Goal: Task Accomplishment & Management: Complete application form

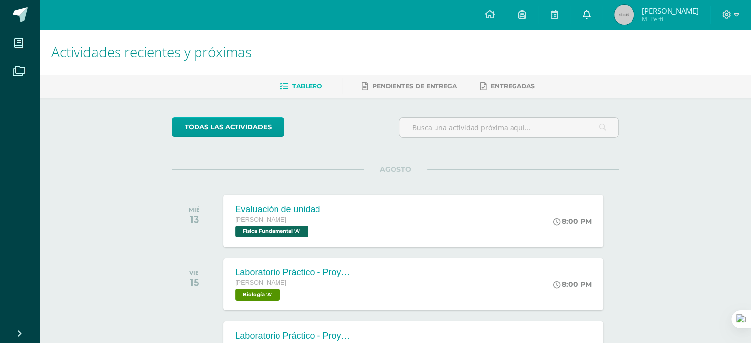
click at [599, 9] on link at bounding box center [586, 15] width 32 height 30
click at [340, 34] on h1 "Actividades recientes y próximas" at bounding box center [395, 52] width 688 height 45
click at [267, 185] on div "AGOSTO MIÉ 13 Evaluación de unidad [PERSON_NAME] Física Fundamental 'A' 8:00 PM…" at bounding box center [395, 209] width 447 height 80
click at [362, 306] on div "Laboratorio Práctico - Proyecto de Unidad [PERSON_NAME] Biología 'A'" at bounding box center [294, 284] width 144 height 53
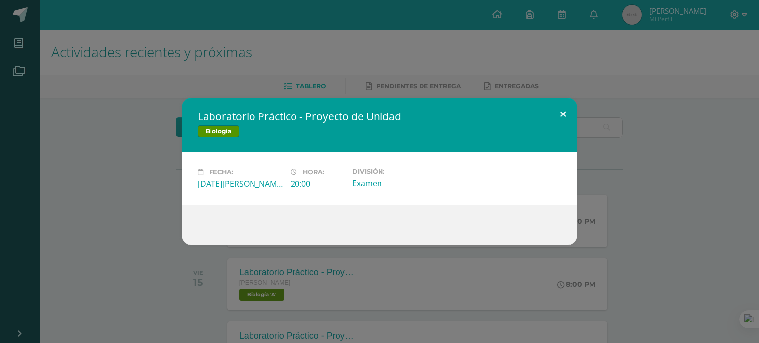
click at [563, 109] on button at bounding box center [563, 115] width 28 height 34
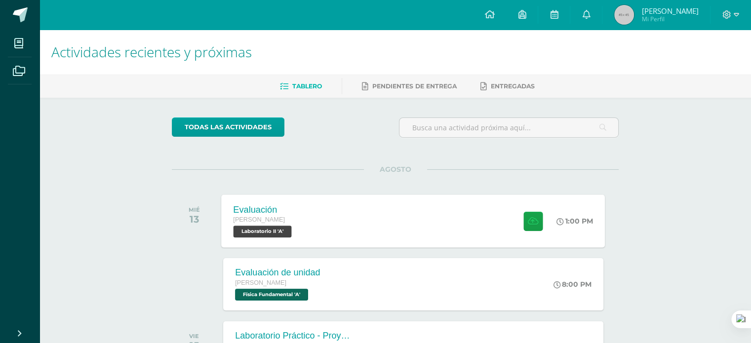
click at [292, 226] on span "Laboratorio II 'A'" at bounding box center [263, 232] width 58 height 12
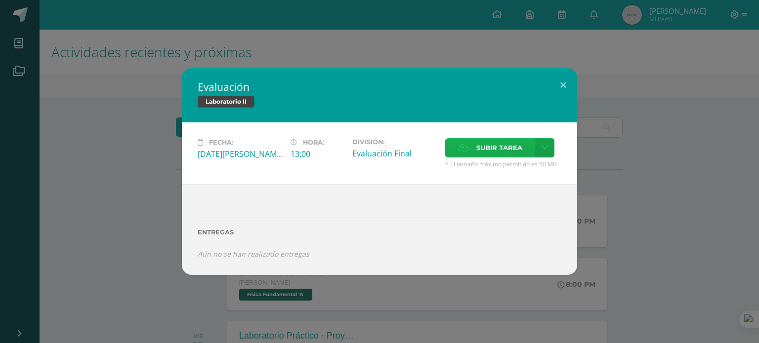
click at [468, 152] on label "Subir tarea" at bounding box center [490, 147] width 90 height 19
click at [0, 0] on input "Subir tarea" at bounding box center [0, 0] width 0 height 0
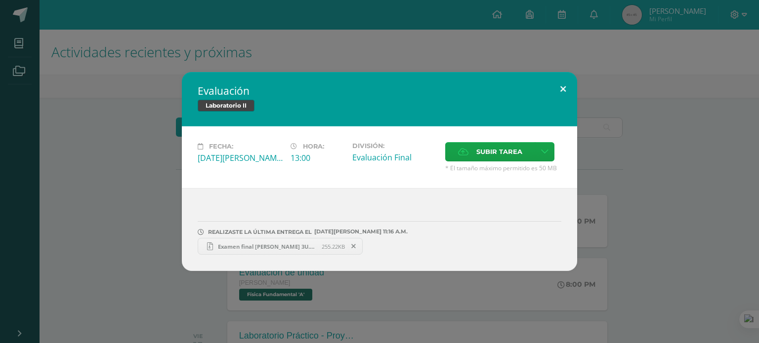
click at [559, 96] on button at bounding box center [563, 89] width 28 height 34
